Goal: Task Accomplishment & Management: Manage account settings

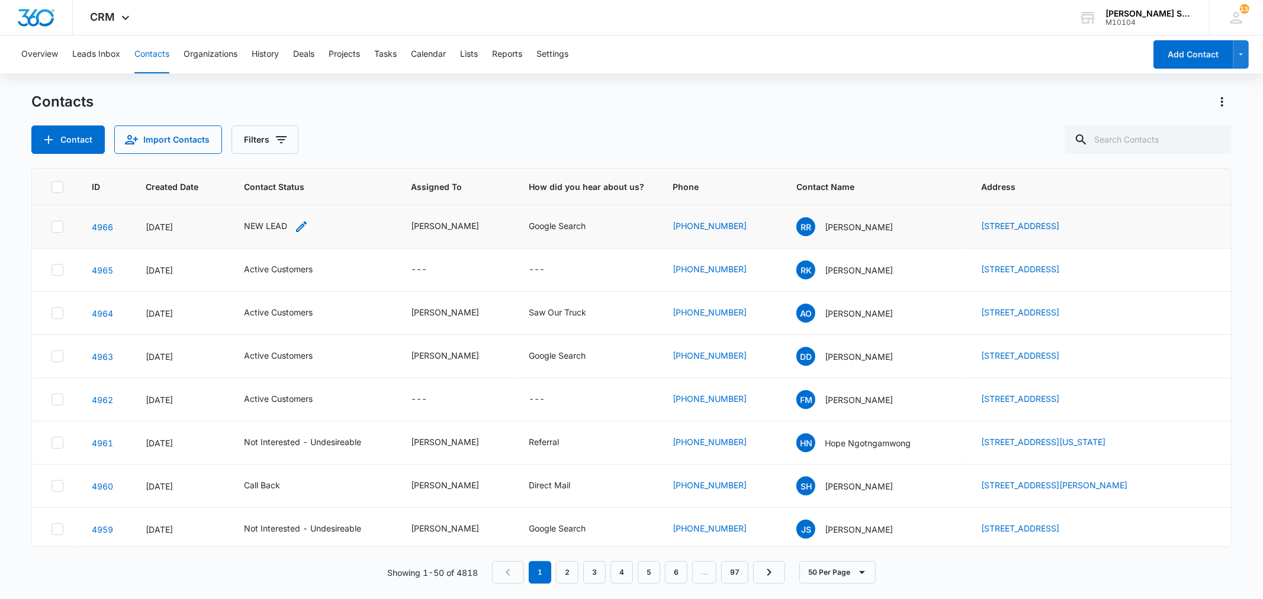
click at [264, 225] on div "NEW LEAD" at bounding box center [265, 226] width 43 height 12
click at [275, 150] on icon "Remove NEW LEAD" at bounding box center [278, 149] width 8 height 9
click at [322, 188] on button "Save" at bounding box center [312, 187] width 35 height 23
click at [429, 229] on div "[PERSON_NAME]" at bounding box center [445, 226] width 68 height 12
click at [454, 223] on div "[PERSON_NAME]" at bounding box center [445, 226] width 68 height 12
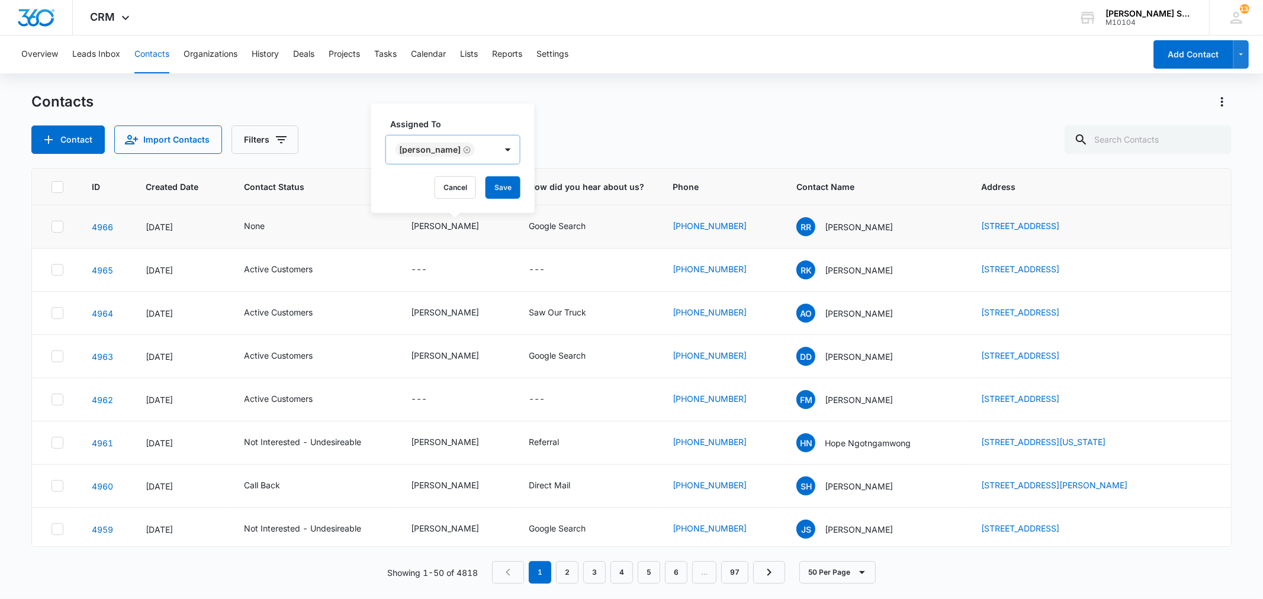
click at [471, 151] on icon "Remove Kenneth Florman" at bounding box center [467, 149] width 8 height 9
type input "ji"
click at [415, 198] on p "[PERSON_NAME]" at bounding box center [413, 192] width 26 height 12
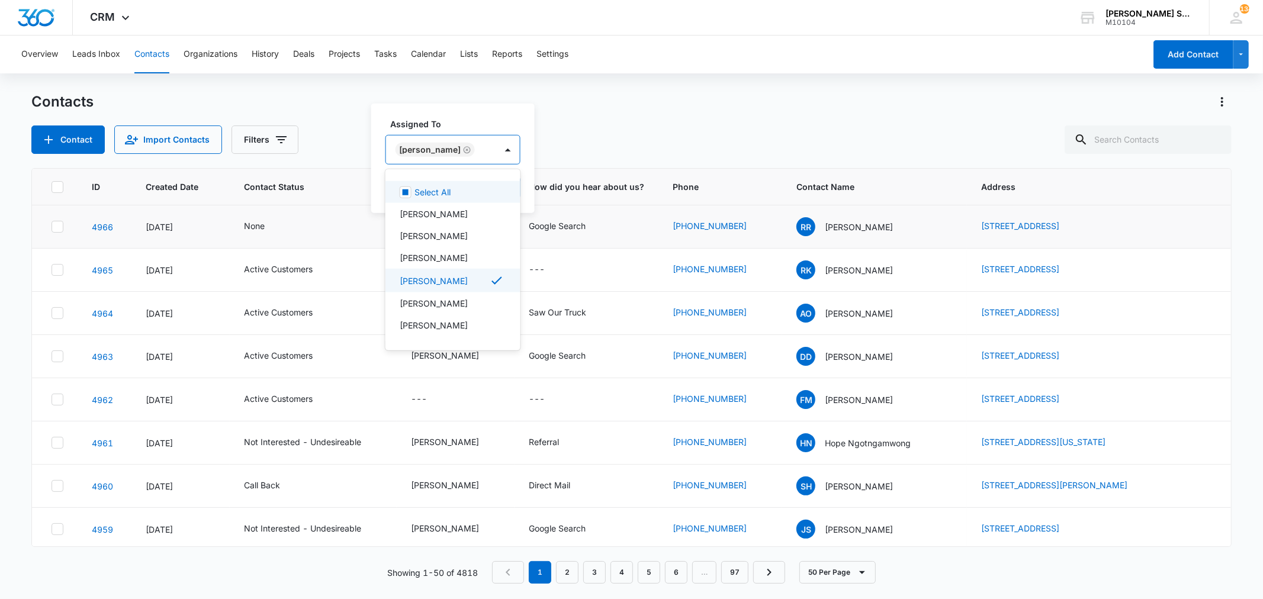
click at [516, 184] on div "Assigned To option Jim McDevitt, selected. 12 results available. Use Up and Dow…" at bounding box center [452, 159] width 163 height 110
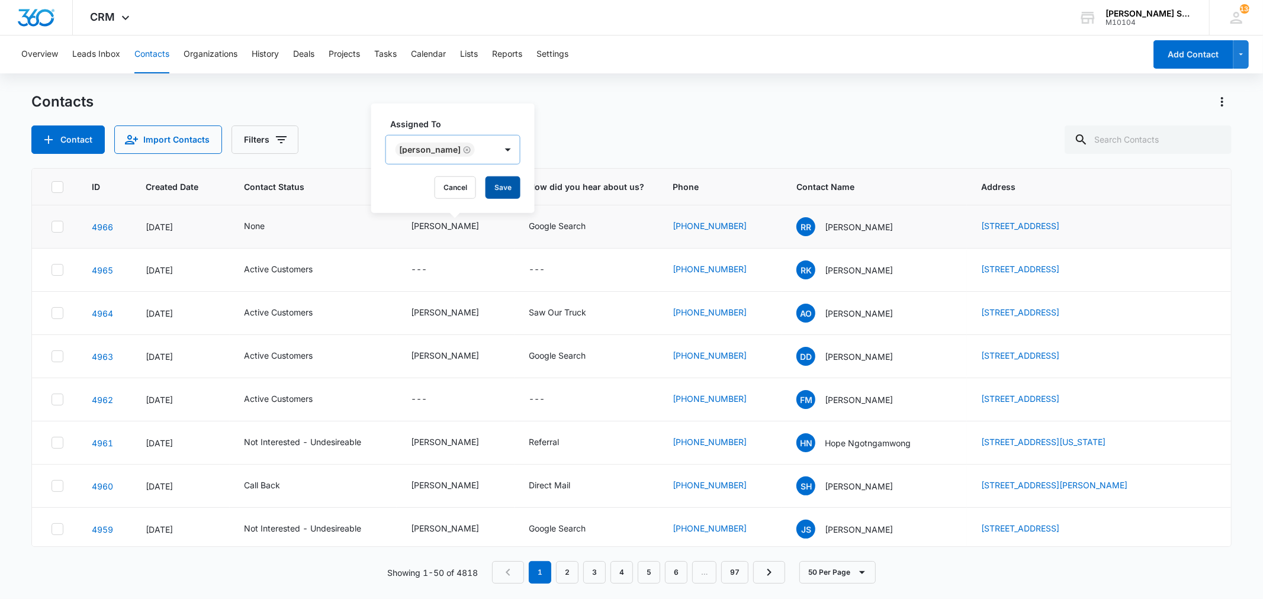
click at [502, 185] on button "Save" at bounding box center [503, 187] width 35 height 23
